Goal: Task Accomplishment & Management: Use online tool/utility

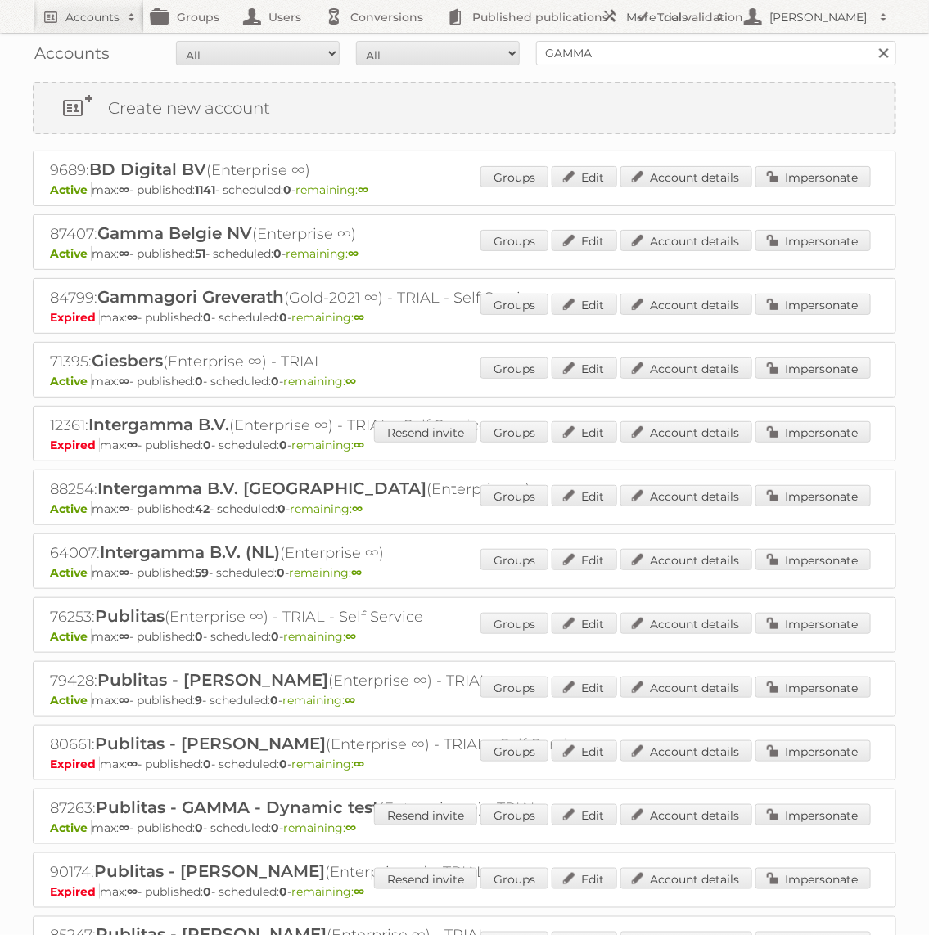
click at [818, 507] on p "Active max: ∞ - published: 42 - scheduled: 0 - remaining: ∞" at bounding box center [464, 509] width 829 height 15
click at [818, 489] on link "Impersonate" at bounding box center [812, 495] width 115 height 21
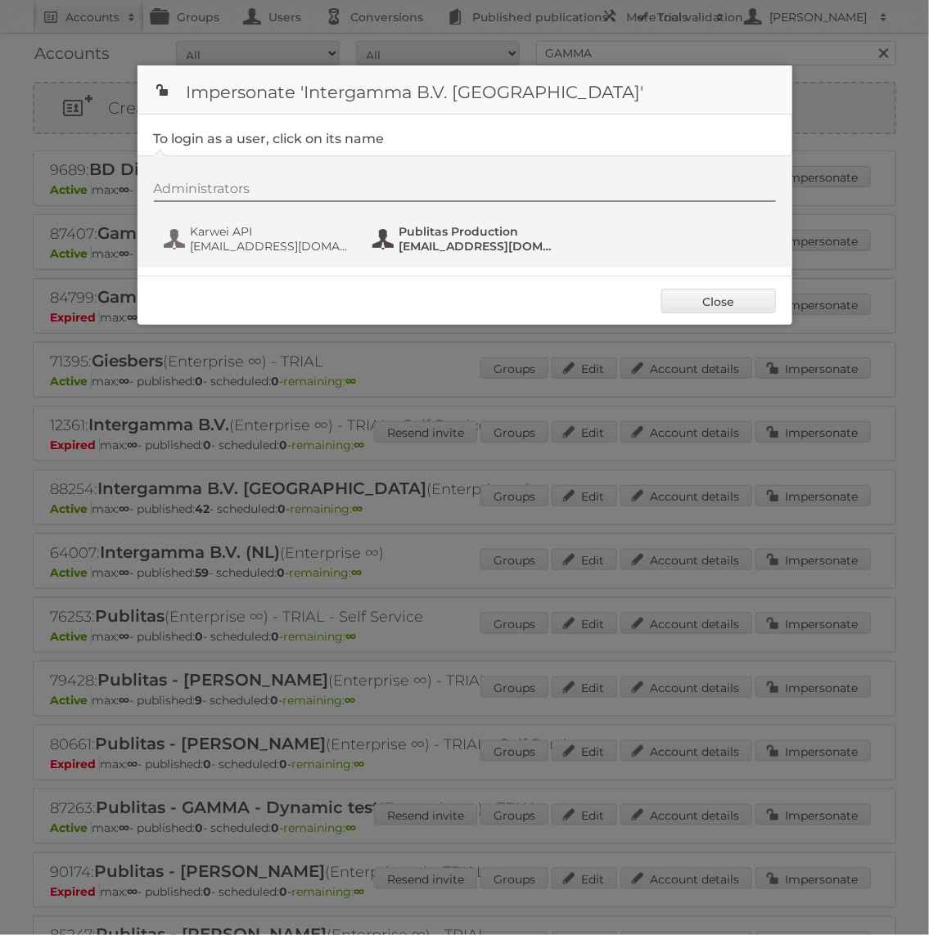
click at [475, 236] on span "Publitas Production" at bounding box center [478, 231] width 159 height 15
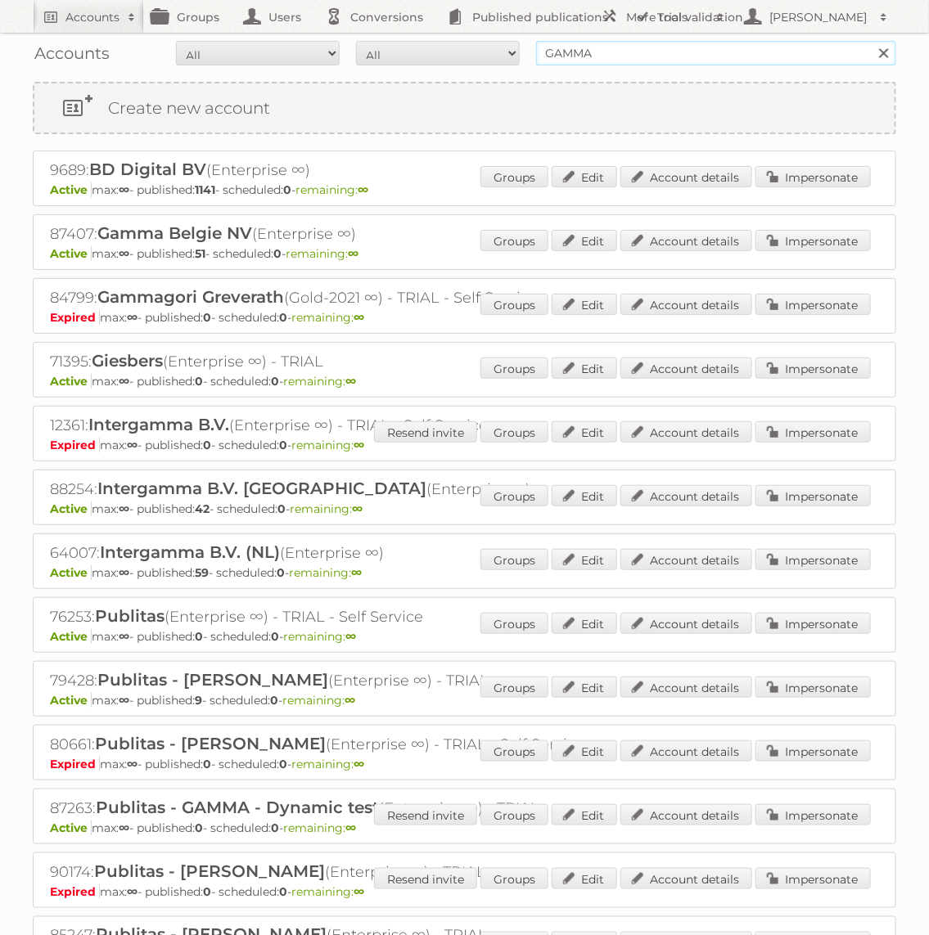
click at [570, 52] on input "GAMMA" at bounding box center [716, 53] width 360 height 25
type input "Action PIA"
click at [871, 41] on input "Search" at bounding box center [883, 53] width 25 height 25
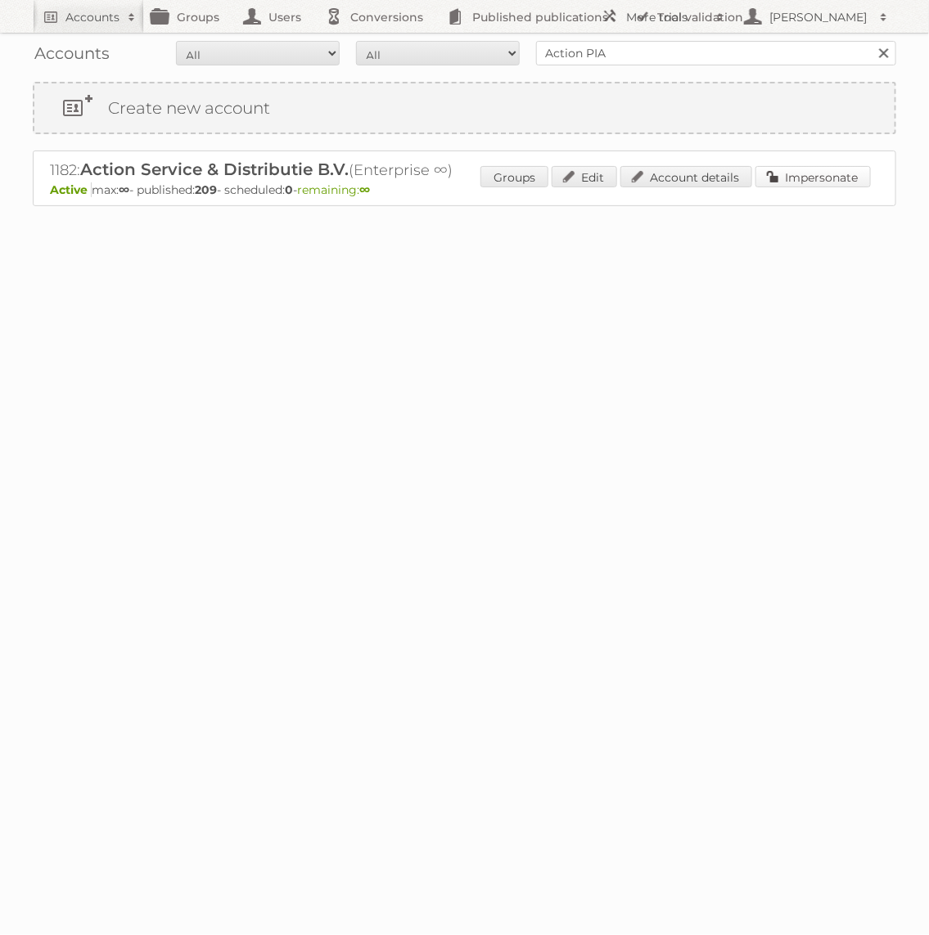
click at [790, 171] on link "Impersonate" at bounding box center [812, 176] width 115 height 21
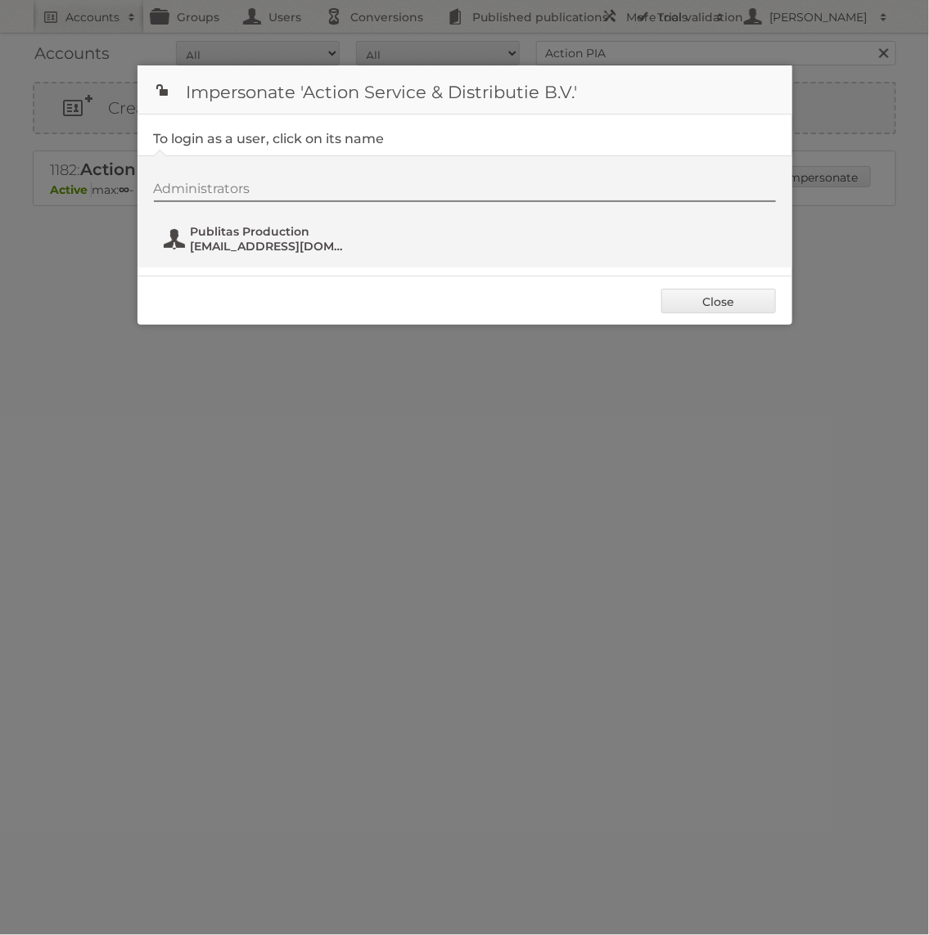
click at [299, 225] on span "Publitas Production" at bounding box center [270, 231] width 159 height 15
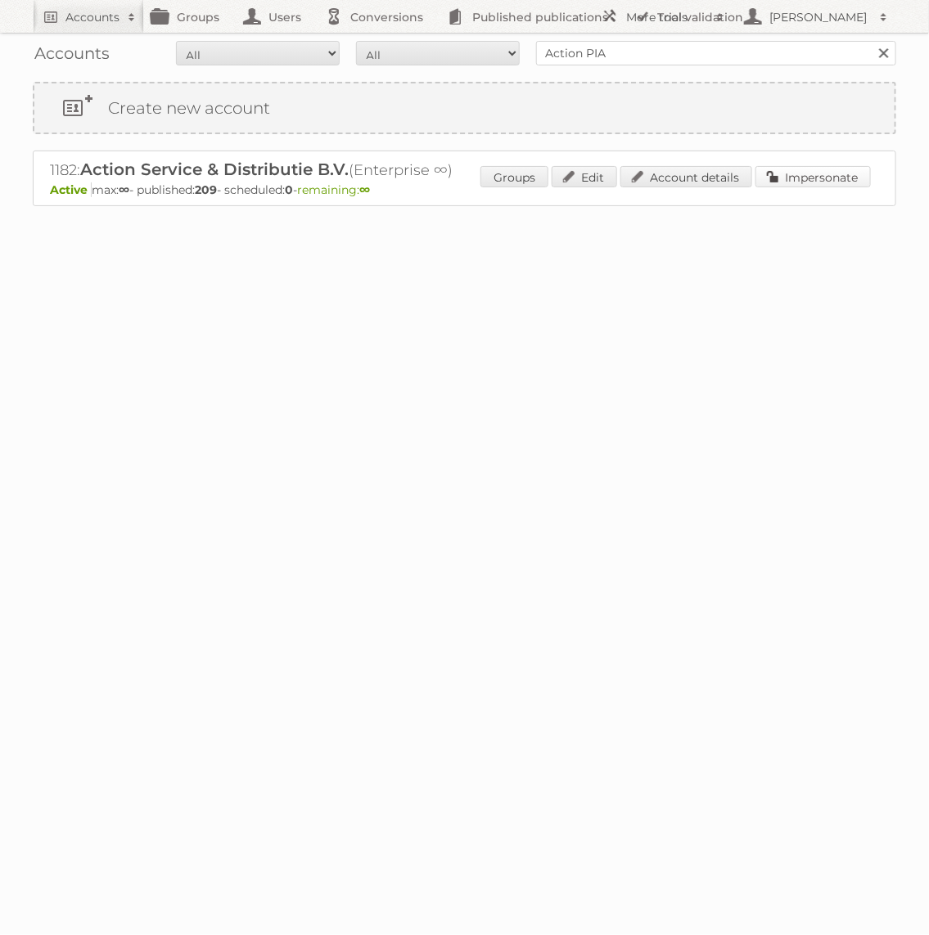
click at [789, 168] on link "Impersonate" at bounding box center [812, 176] width 115 height 21
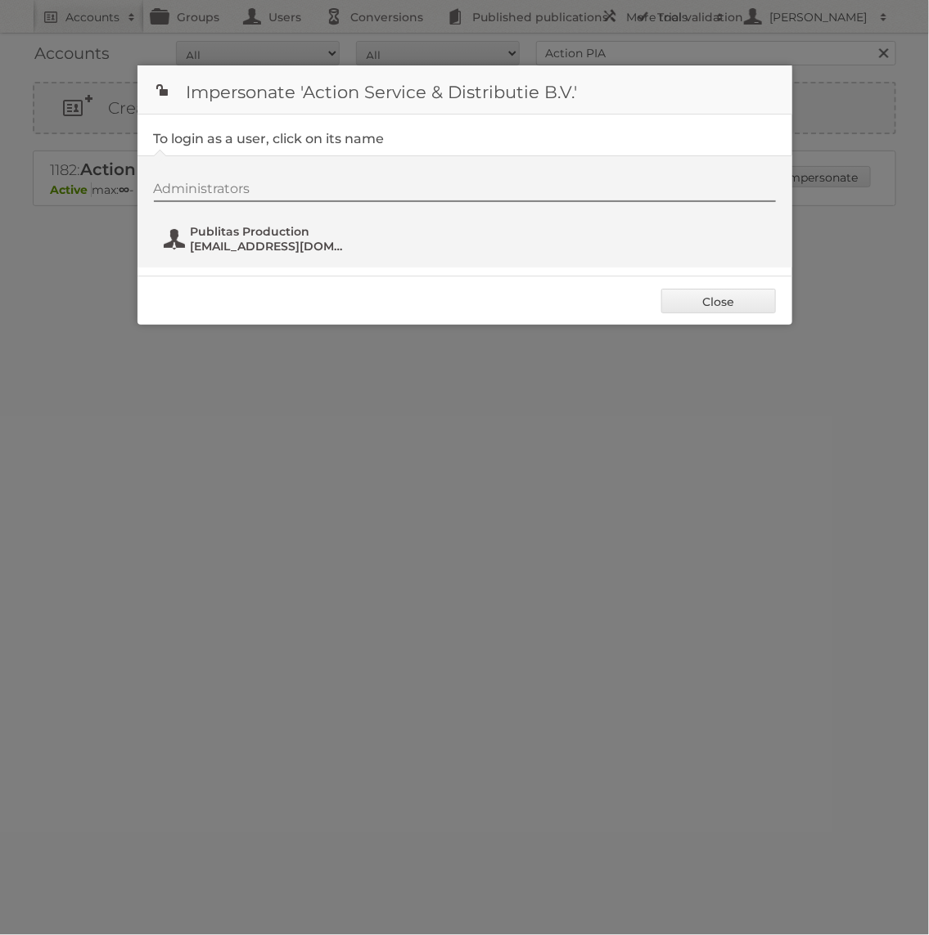
click at [296, 240] on span "[EMAIL_ADDRESS][DOMAIN_NAME]" at bounding box center [270, 246] width 159 height 15
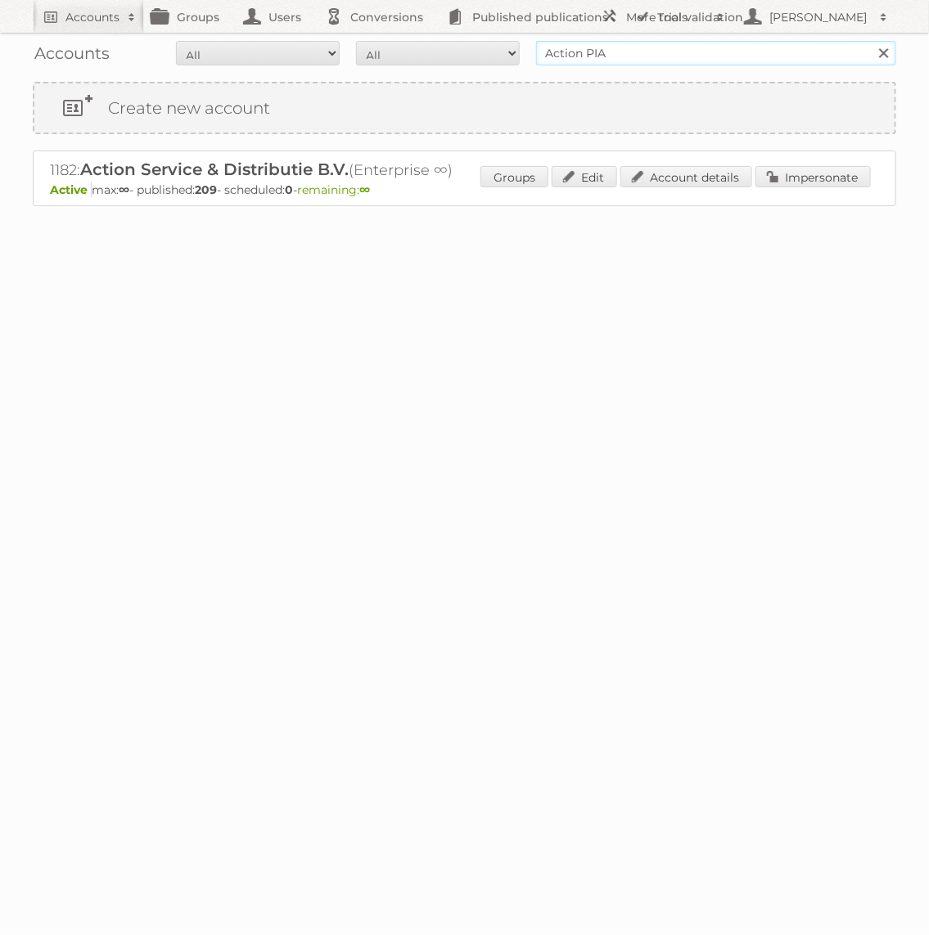
click at [670, 62] on input "Action PIA" at bounding box center [716, 53] width 360 height 25
type input "ICI [GEOGRAPHIC_DATA]"
click at [871, 41] on input "Search" at bounding box center [883, 53] width 25 height 25
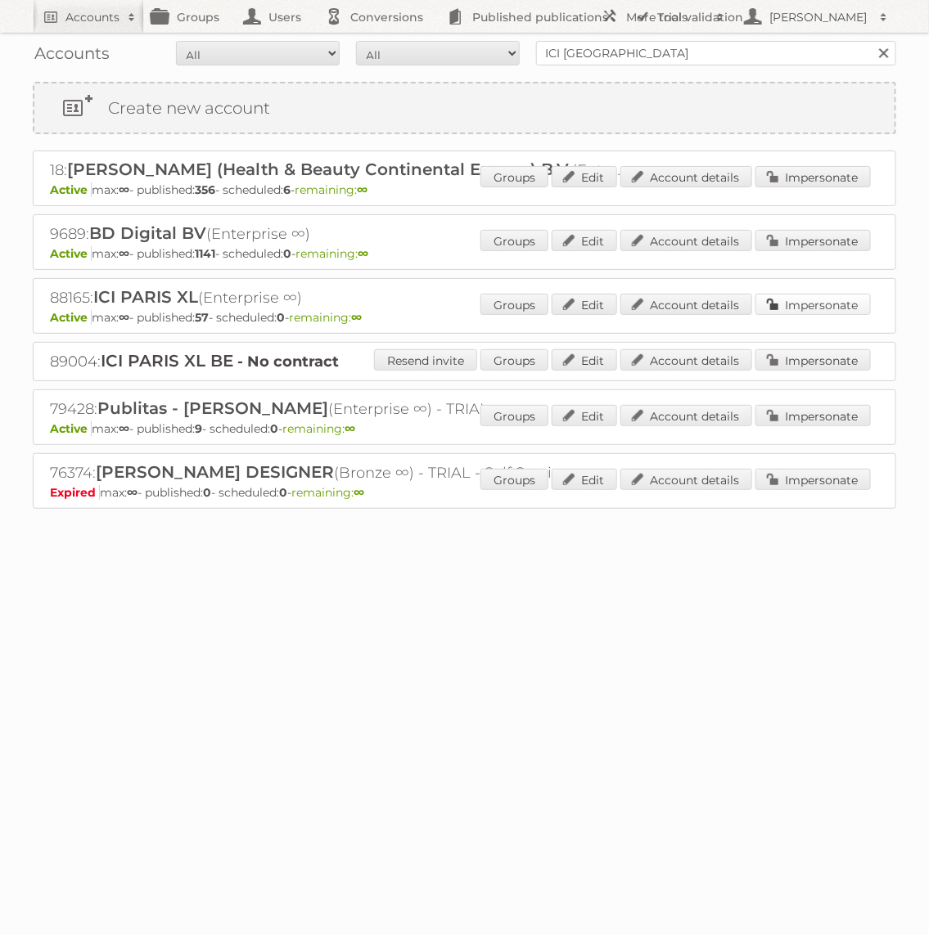
click at [825, 309] on link "Impersonate" at bounding box center [812, 304] width 115 height 21
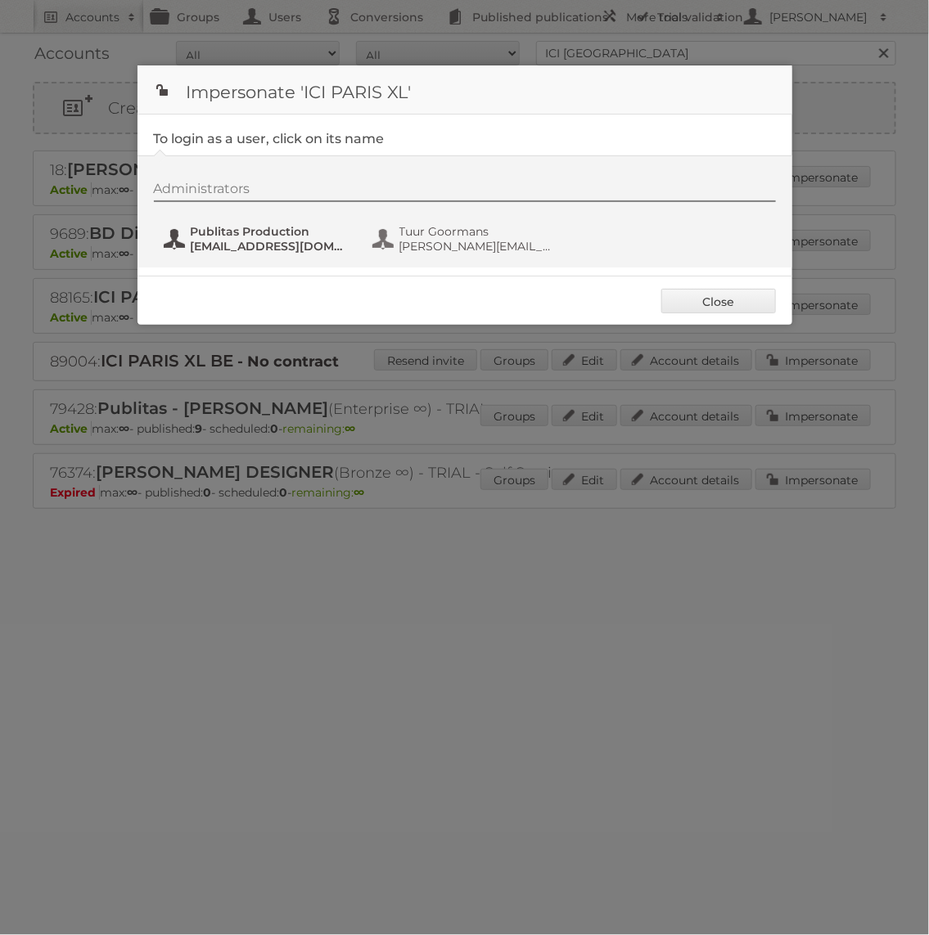
click at [287, 223] on button "Publitas Production fs+iciparisxl@publitas.com" at bounding box center [258, 239] width 192 height 33
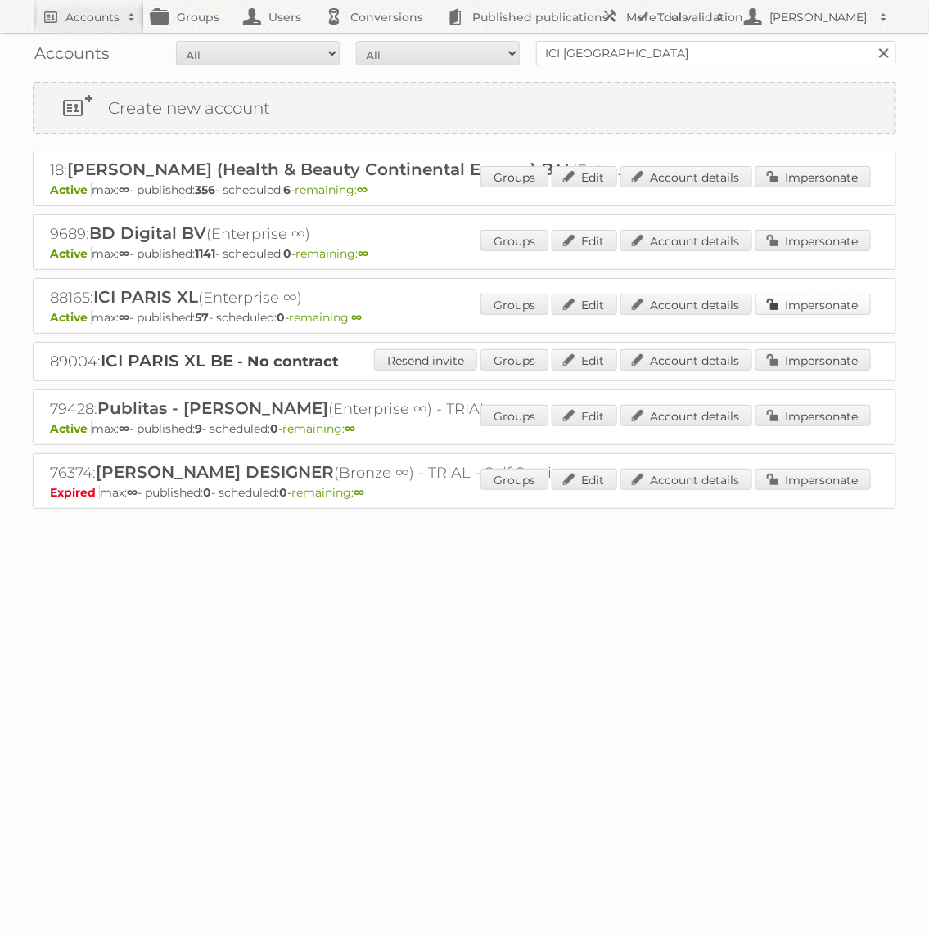
click at [821, 306] on link "Impersonate" at bounding box center [812, 304] width 115 height 21
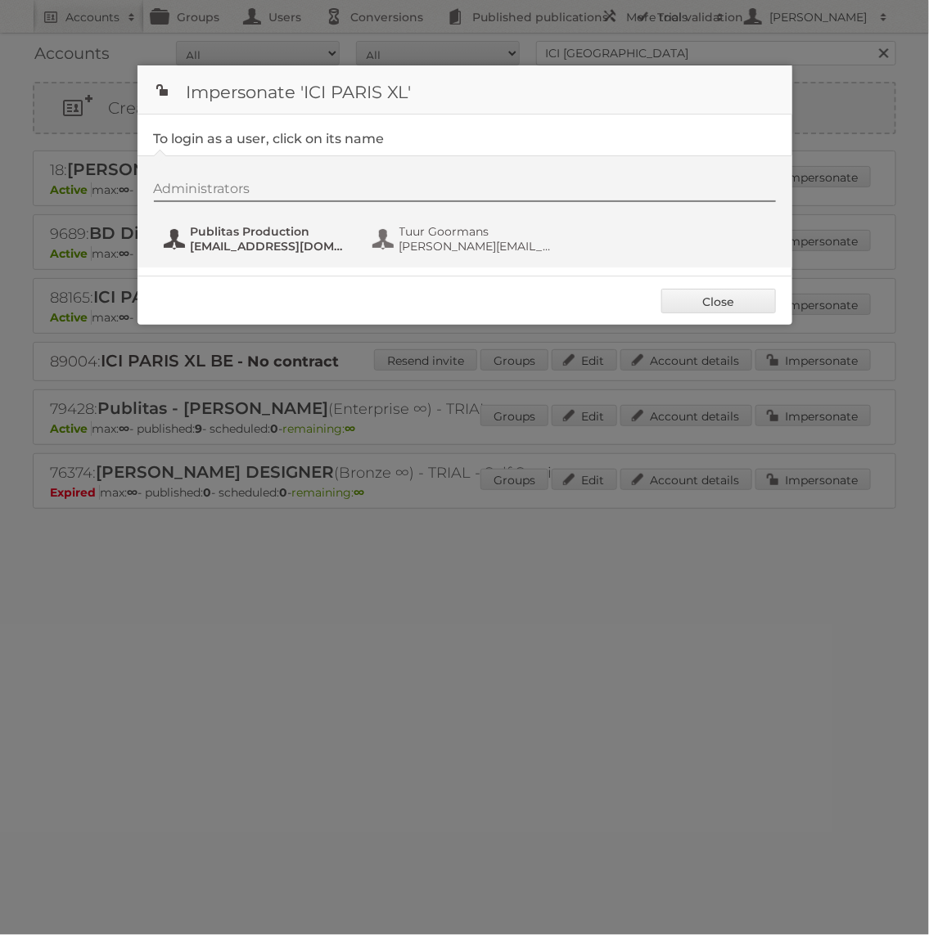
click at [304, 224] on span "Publitas Production" at bounding box center [270, 231] width 159 height 15
